Goal: Navigation & Orientation: Find specific page/section

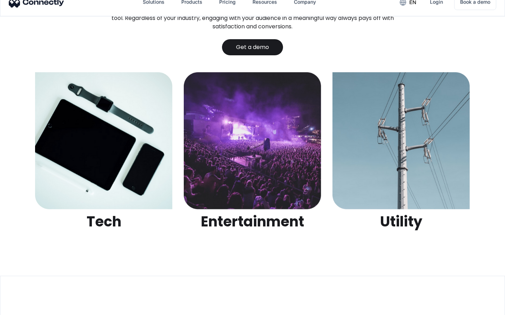
scroll to position [2211, 0]
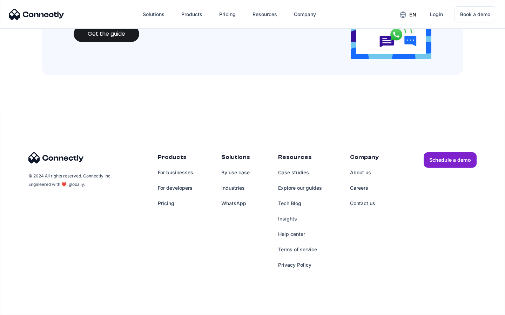
scroll to position [762, 0]
